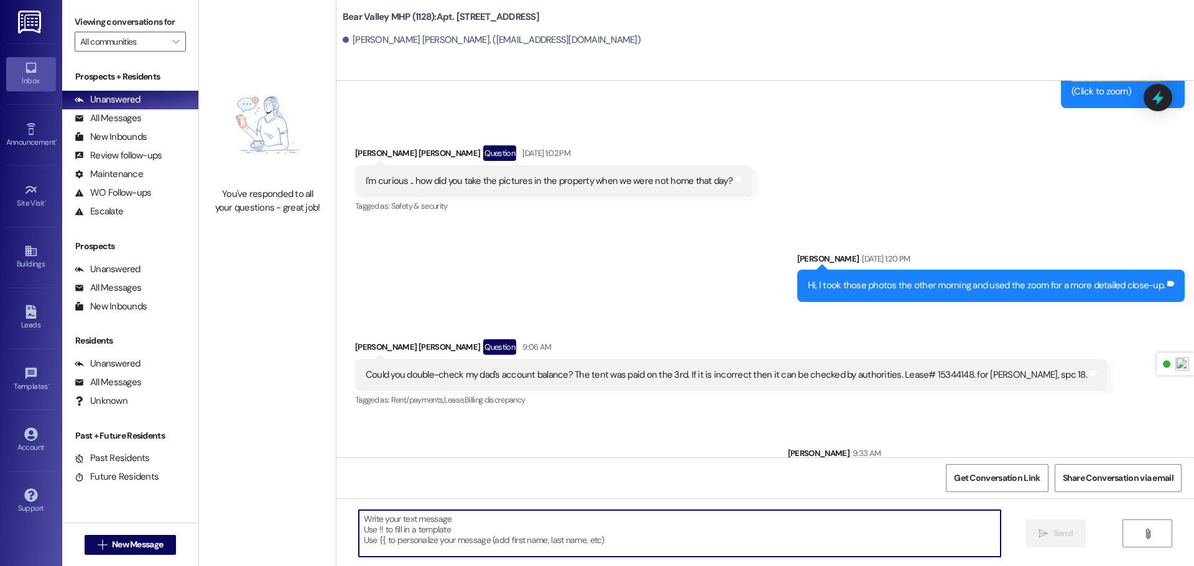
scroll to position [6991, 0]
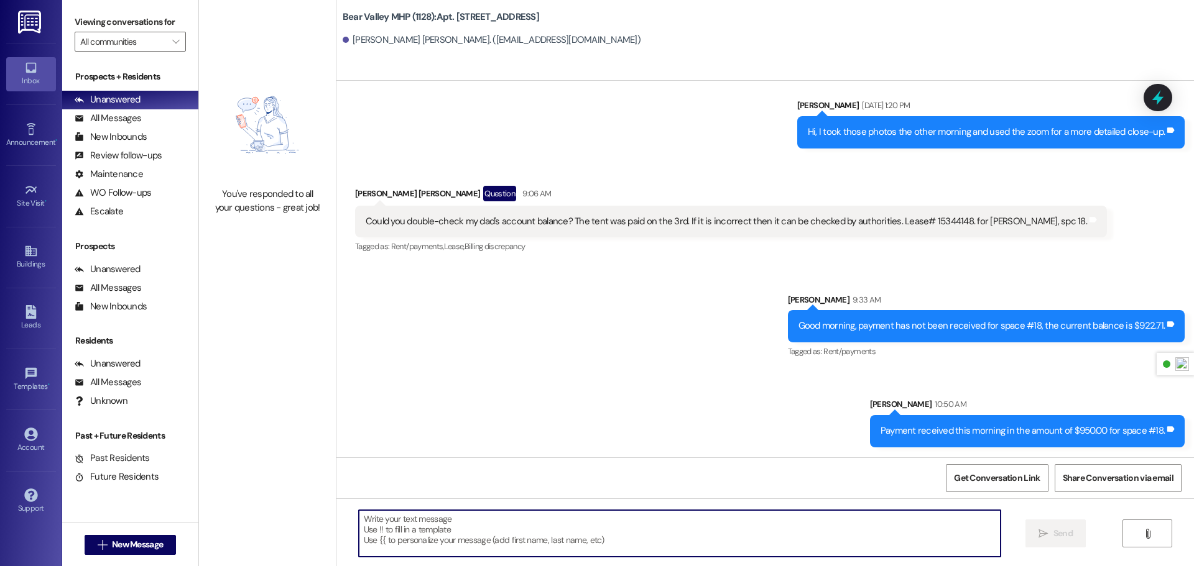
click at [30, 23] on img at bounding box center [30, 22] width 25 height 23
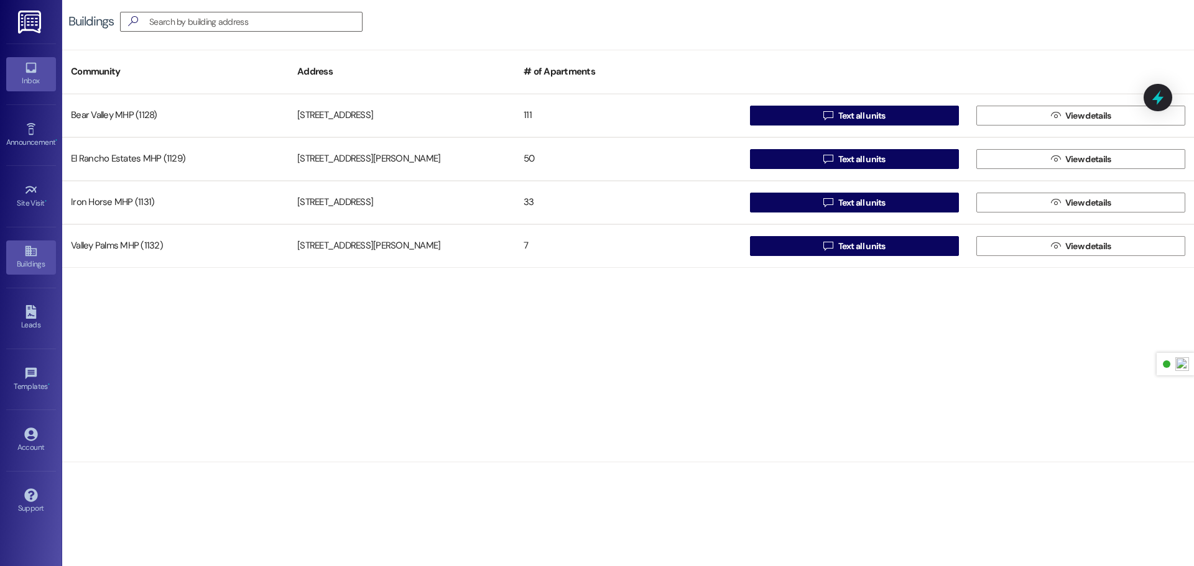
click at [32, 86] on div "Inbox" at bounding box center [31, 81] width 62 height 12
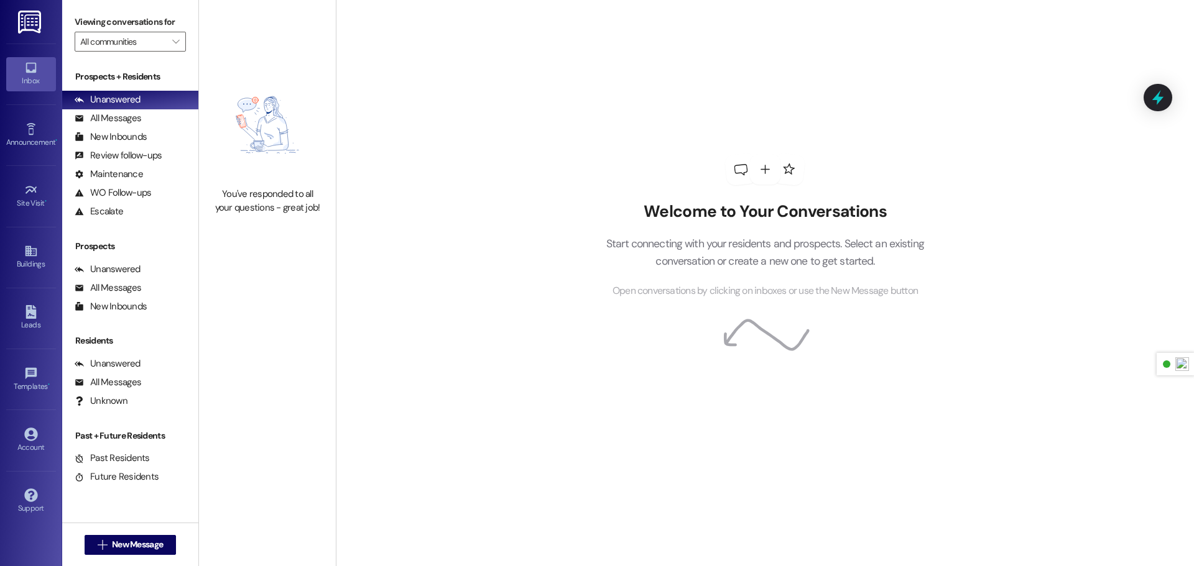
click at [29, 22] on img at bounding box center [30, 22] width 25 height 23
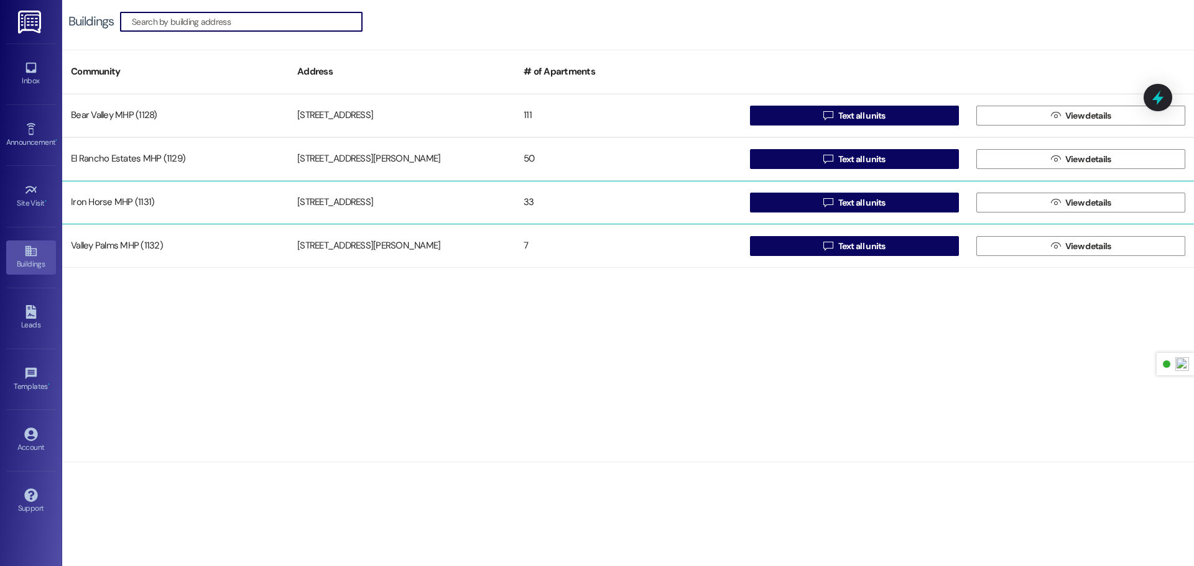
click at [132, 210] on div "Iron Horse MHP (1131)" at bounding box center [175, 202] width 226 height 25
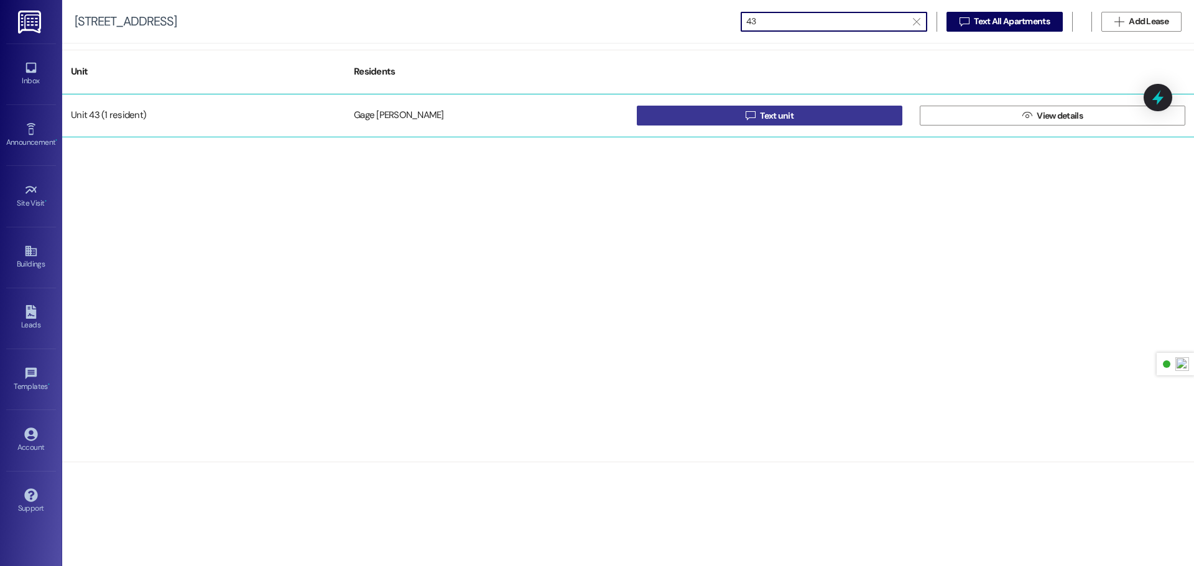
type input "43"
click at [792, 120] on span "Text unit" at bounding box center [777, 115] width 34 height 13
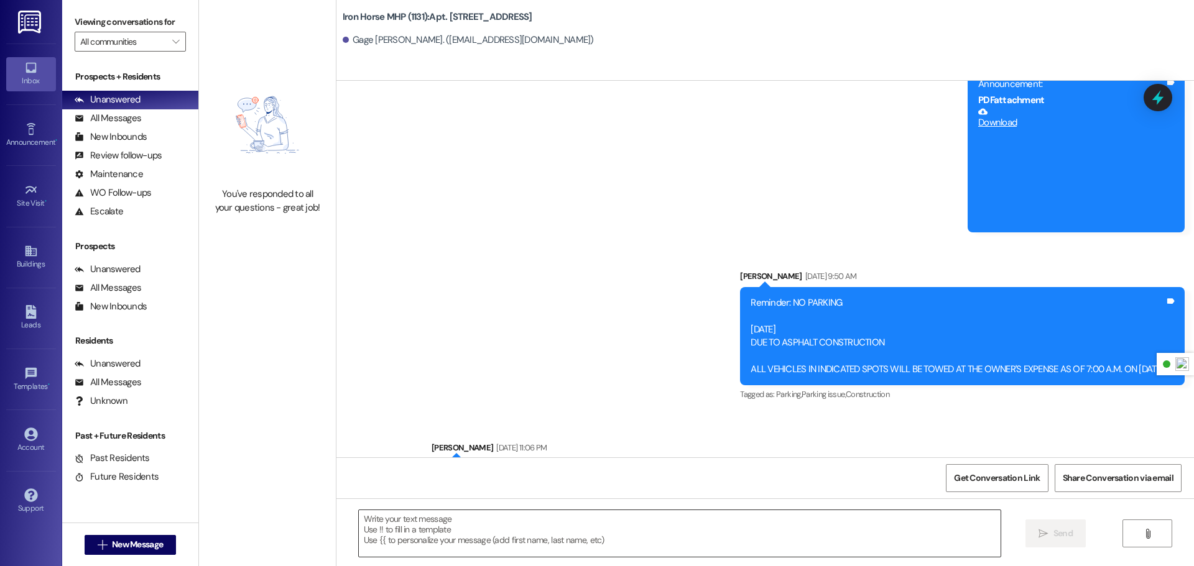
scroll to position [4626, 0]
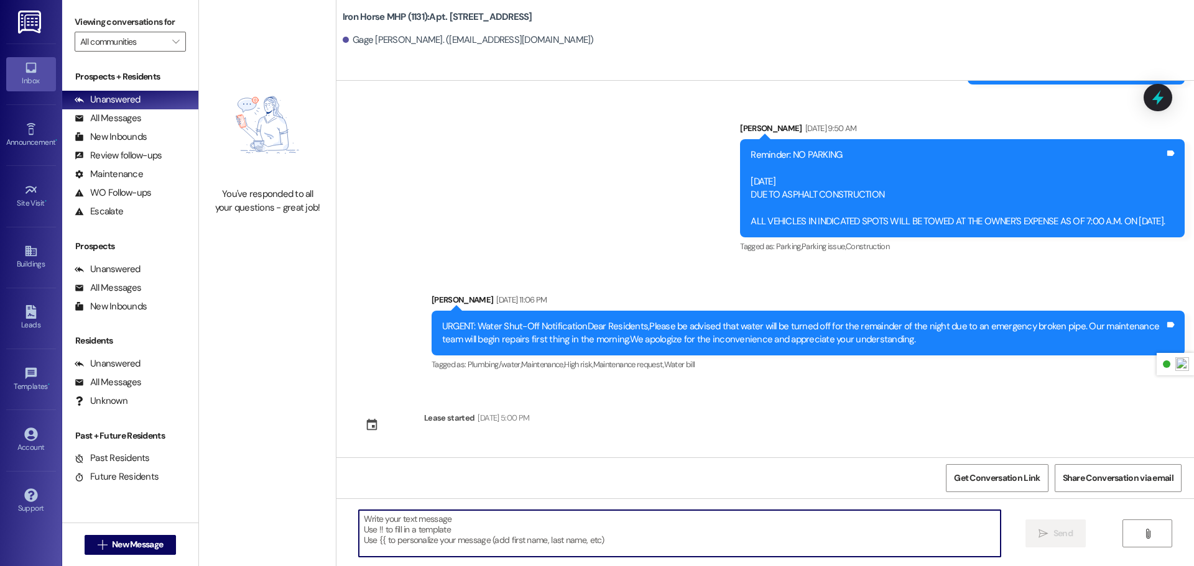
click at [481, 528] on textarea at bounding box center [680, 534] width 642 height 47
paste textarea "[DATE], [DATE], maintenance will be installing new parking signs for the studio…"
type textarea "[DATE], [DATE], maintenance will be installing new parking signs for the studio…"
click at [32, 15] on img at bounding box center [30, 22] width 25 height 23
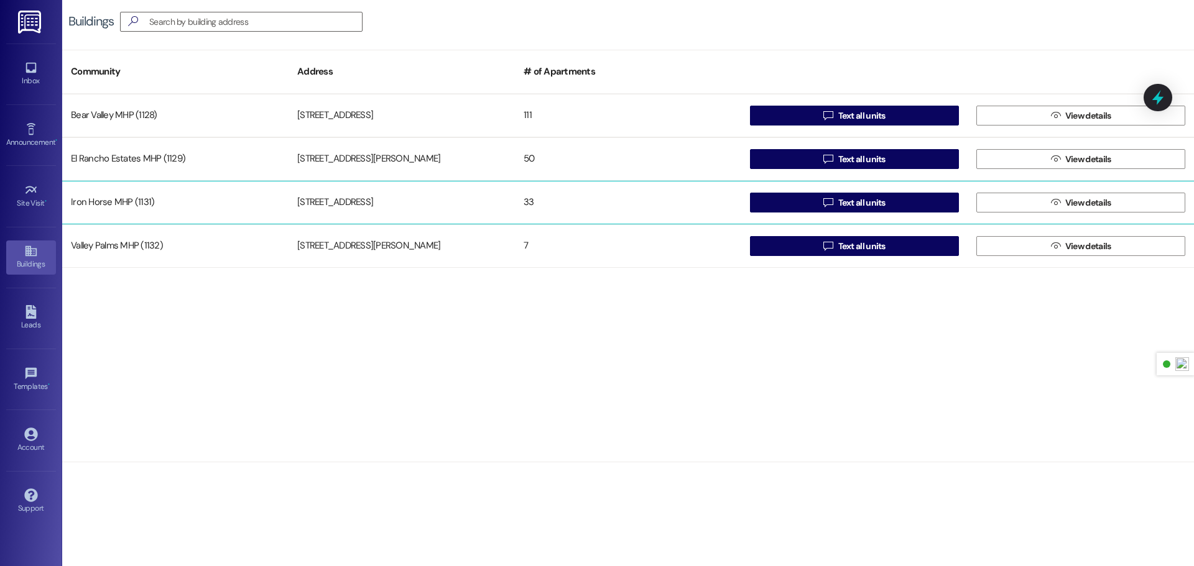
click at [221, 204] on div "Iron Horse MHP (1131)" at bounding box center [175, 202] width 226 height 25
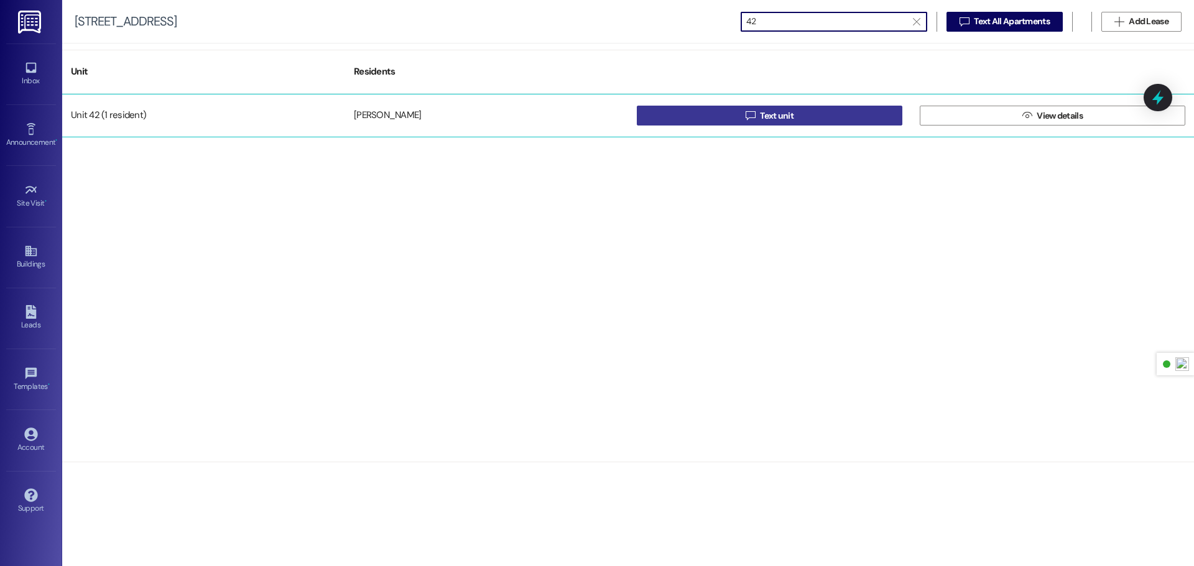
type input "42"
click at [717, 106] on button " Text unit" at bounding box center [770, 116] width 266 height 20
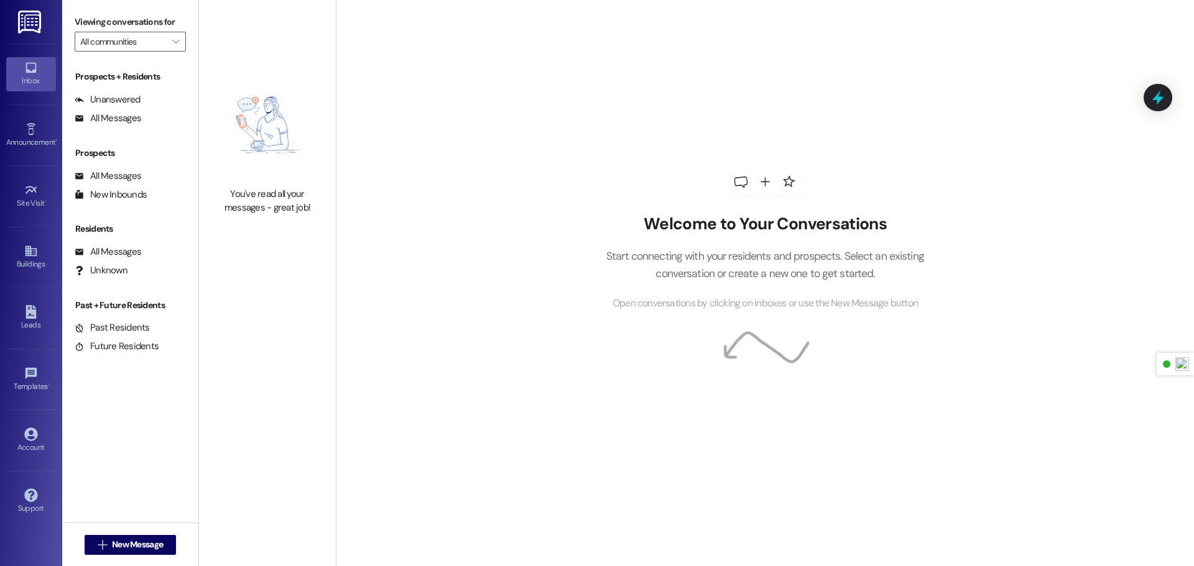
click at [710, 113] on div "Welcome to Your Conversations Start connecting with your residents and prospect…" at bounding box center [764, 238] width 373 height 453
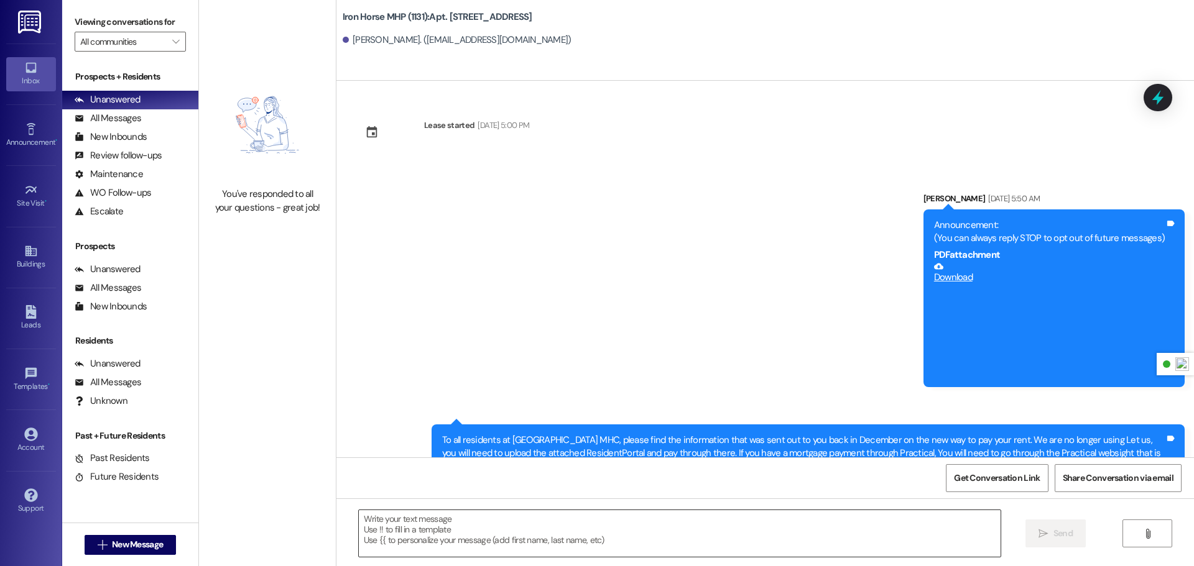
scroll to position [2112, 0]
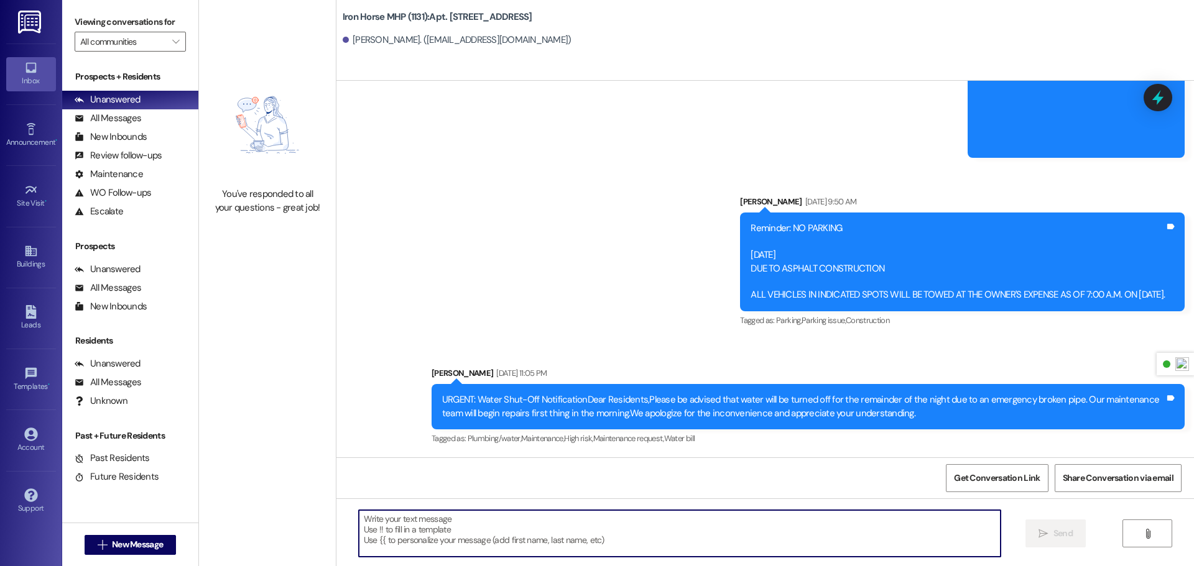
click at [484, 527] on textarea at bounding box center [680, 534] width 642 height 47
paste textarea "[DATE], [DATE], maintenance will be installing new parking signs for the studio…"
type textarea "[DATE], [DATE], maintenance will be installing new parking signs for the studio…"
click at [35, 19] on img at bounding box center [30, 22] width 25 height 23
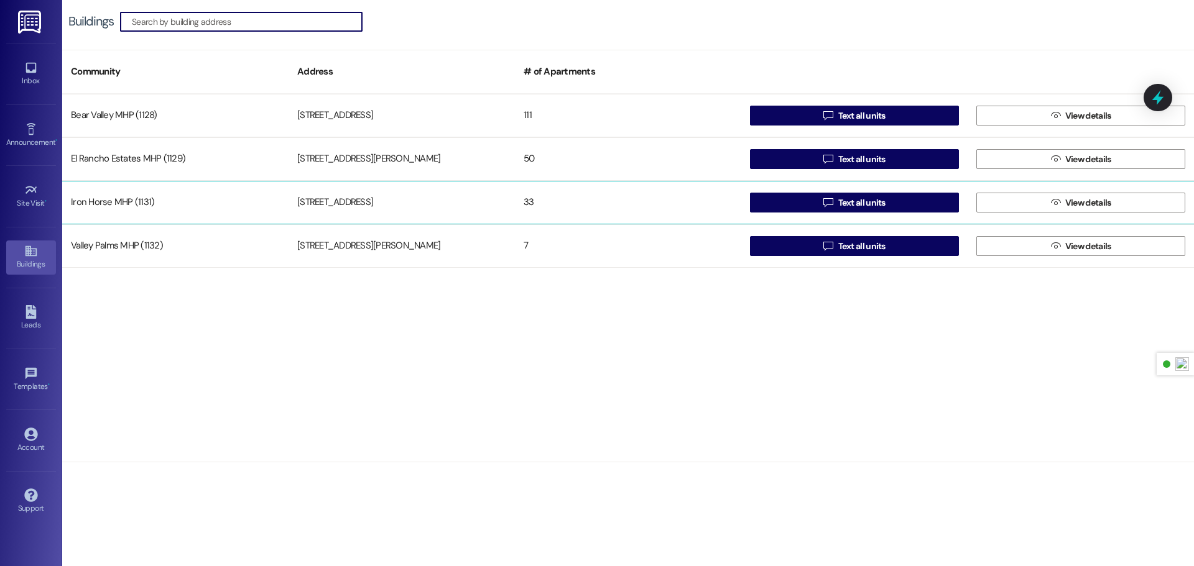
click at [157, 205] on div "Iron Horse MHP (1131)" at bounding box center [175, 202] width 226 height 25
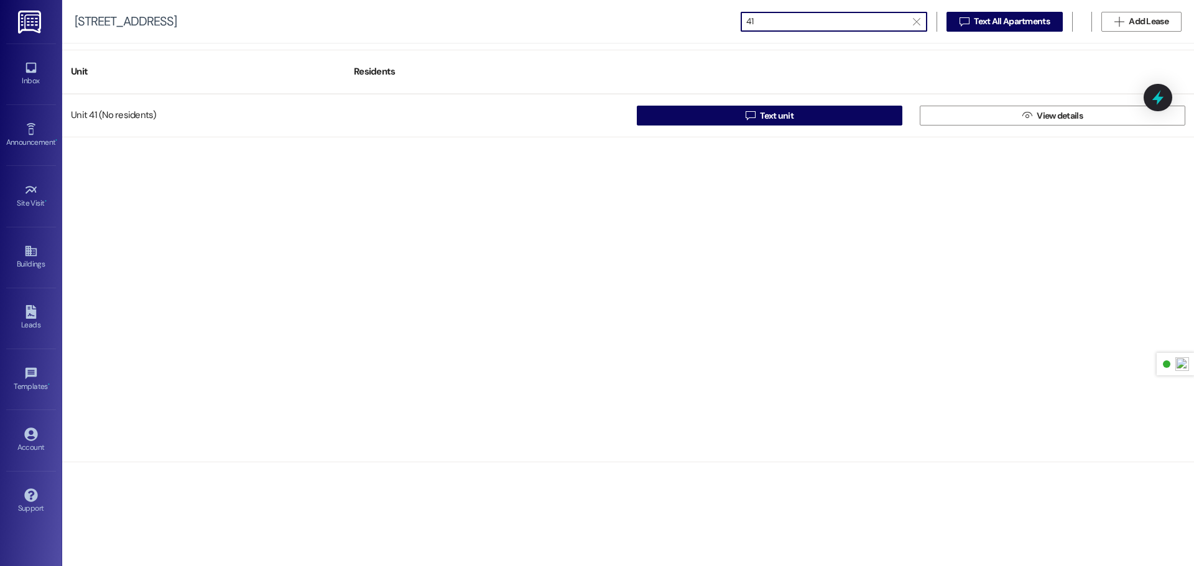
type input "41"
click at [874, 285] on div "Unit 41 (No residents)  Text unit  View details" at bounding box center [628, 278] width 1132 height 368
